Goal: Task Accomplishment & Management: Use online tool/utility

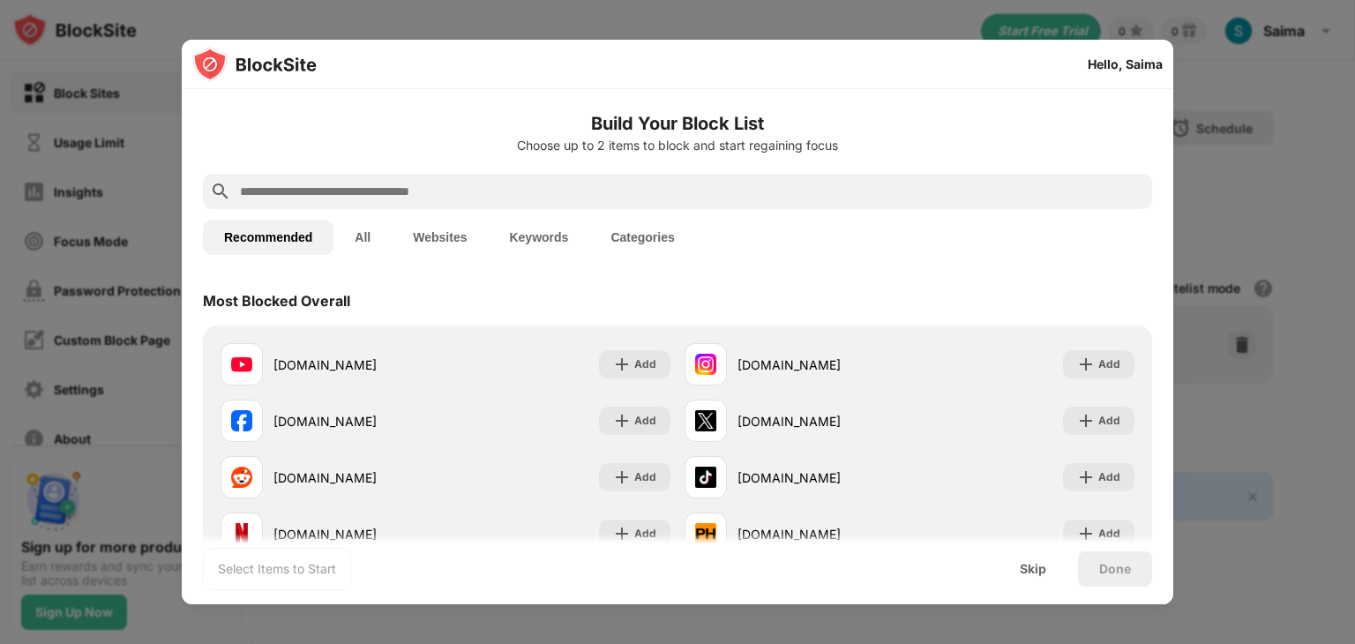
drag, startPoint x: 526, startPoint y: 156, endPoint x: 517, endPoint y: 195, distance: 39.8
click at [524, 156] on div "Build Your Block List Choose up to 2 items to block and start regaining focus" at bounding box center [678, 142] width 950 height 64
click at [512, 197] on input "text" at bounding box center [691, 191] width 907 height 21
click at [417, 176] on div at bounding box center [678, 191] width 950 height 35
click at [423, 187] on input "text" at bounding box center [691, 191] width 907 height 21
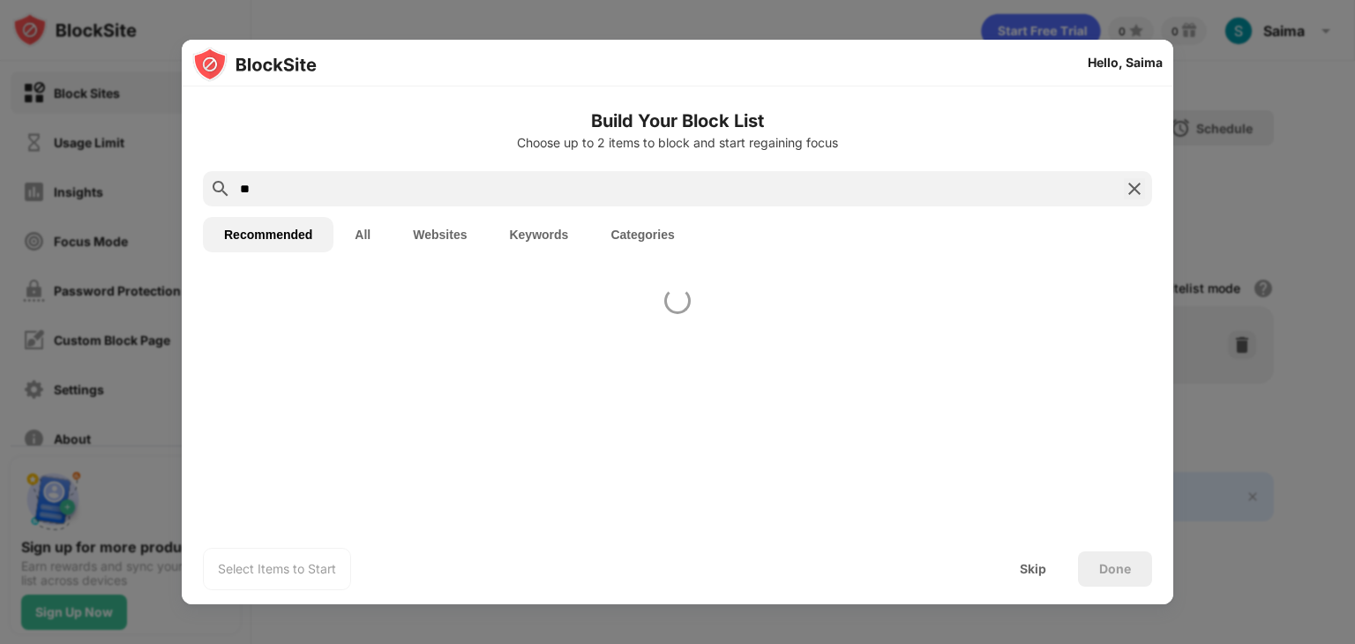
type input "*"
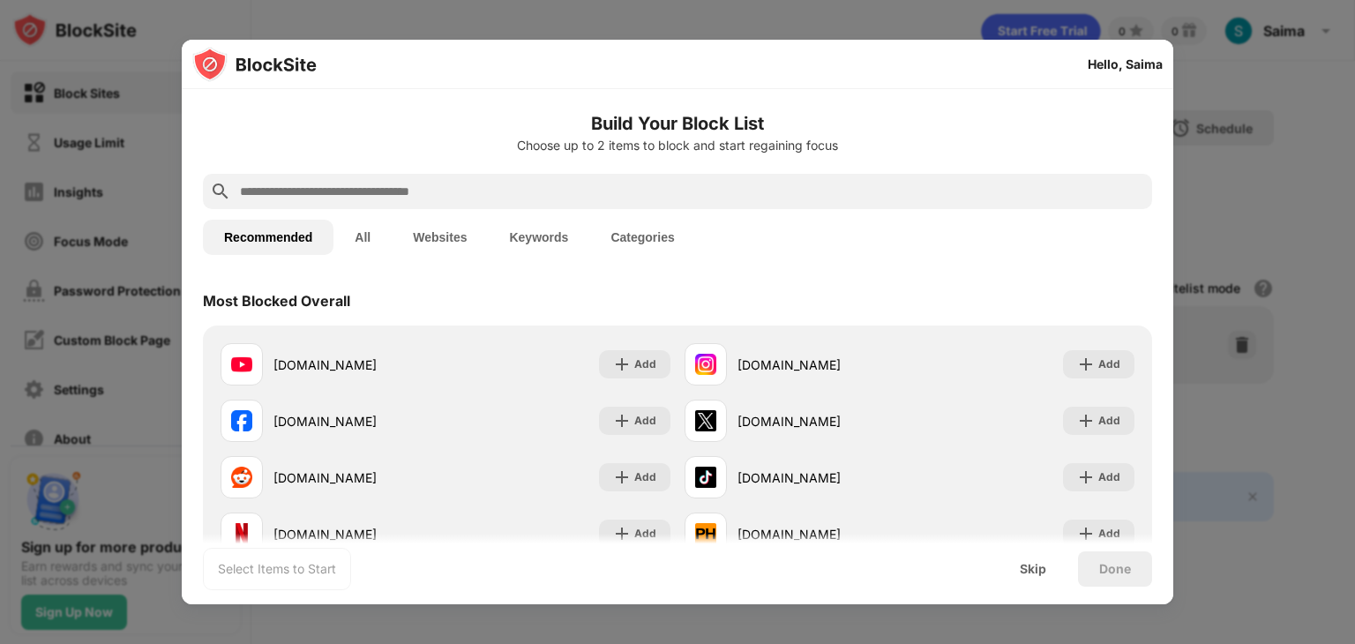
paste input "**********"
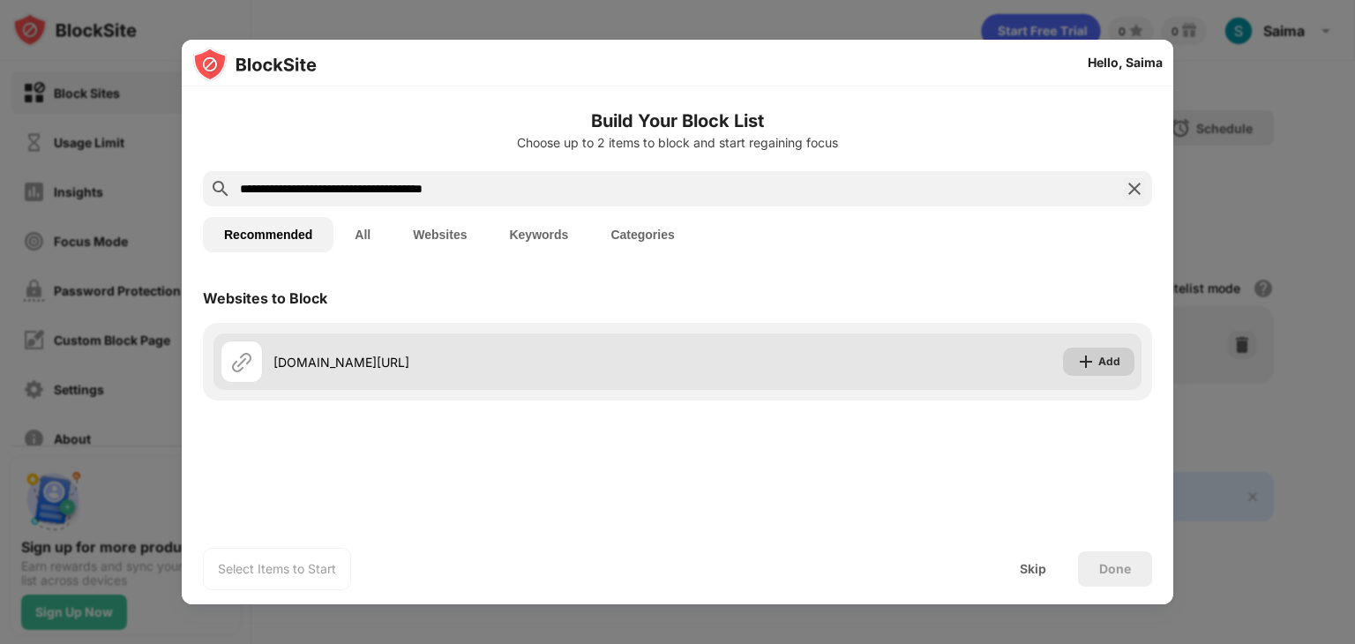
type input "**********"
click at [1106, 364] on div "Add" at bounding box center [1110, 362] width 22 height 18
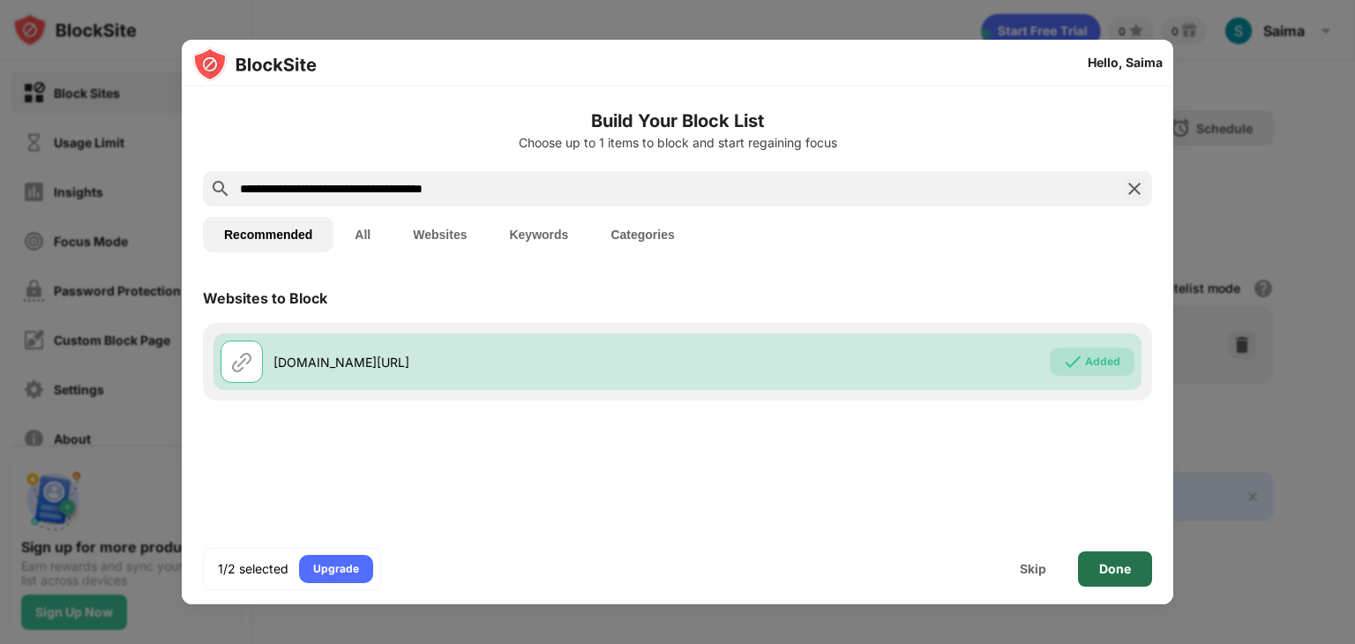
click at [1112, 580] on div "Done" at bounding box center [1115, 569] width 74 height 35
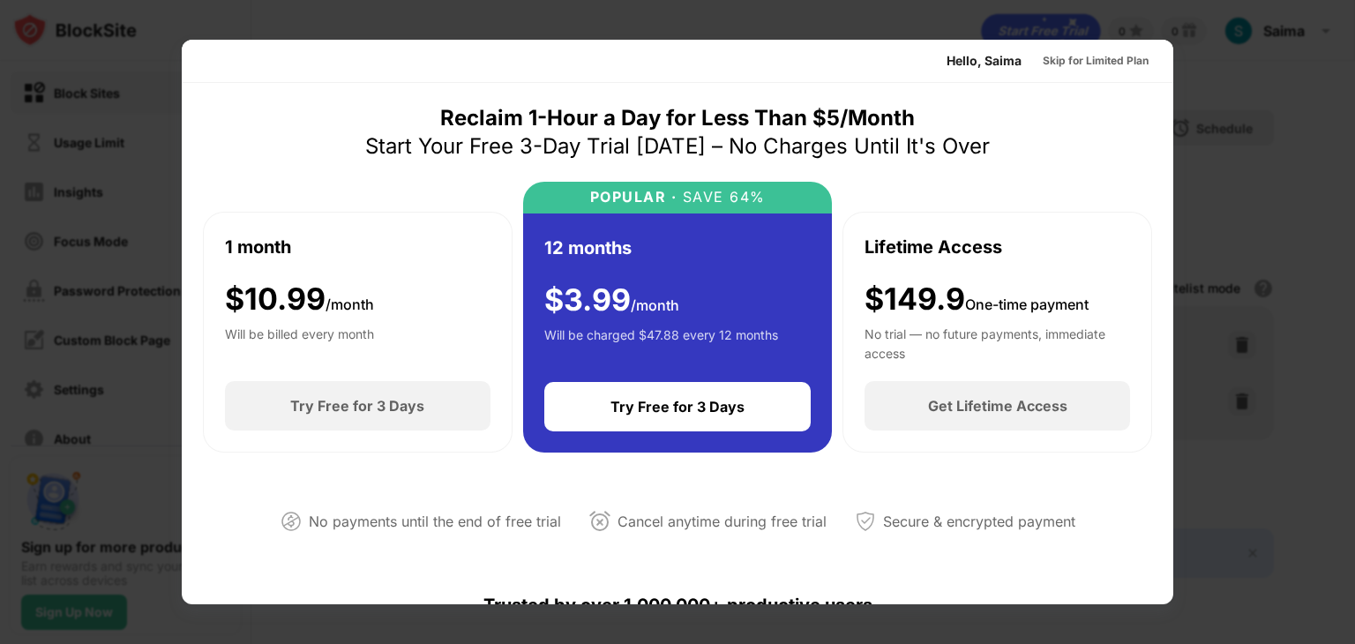
click at [1245, 96] on div at bounding box center [677, 322] width 1355 height 644
click at [1243, 167] on div at bounding box center [677, 322] width 1355 height 644
